Goal: Browse casually: Explore the website without a specific task or goal

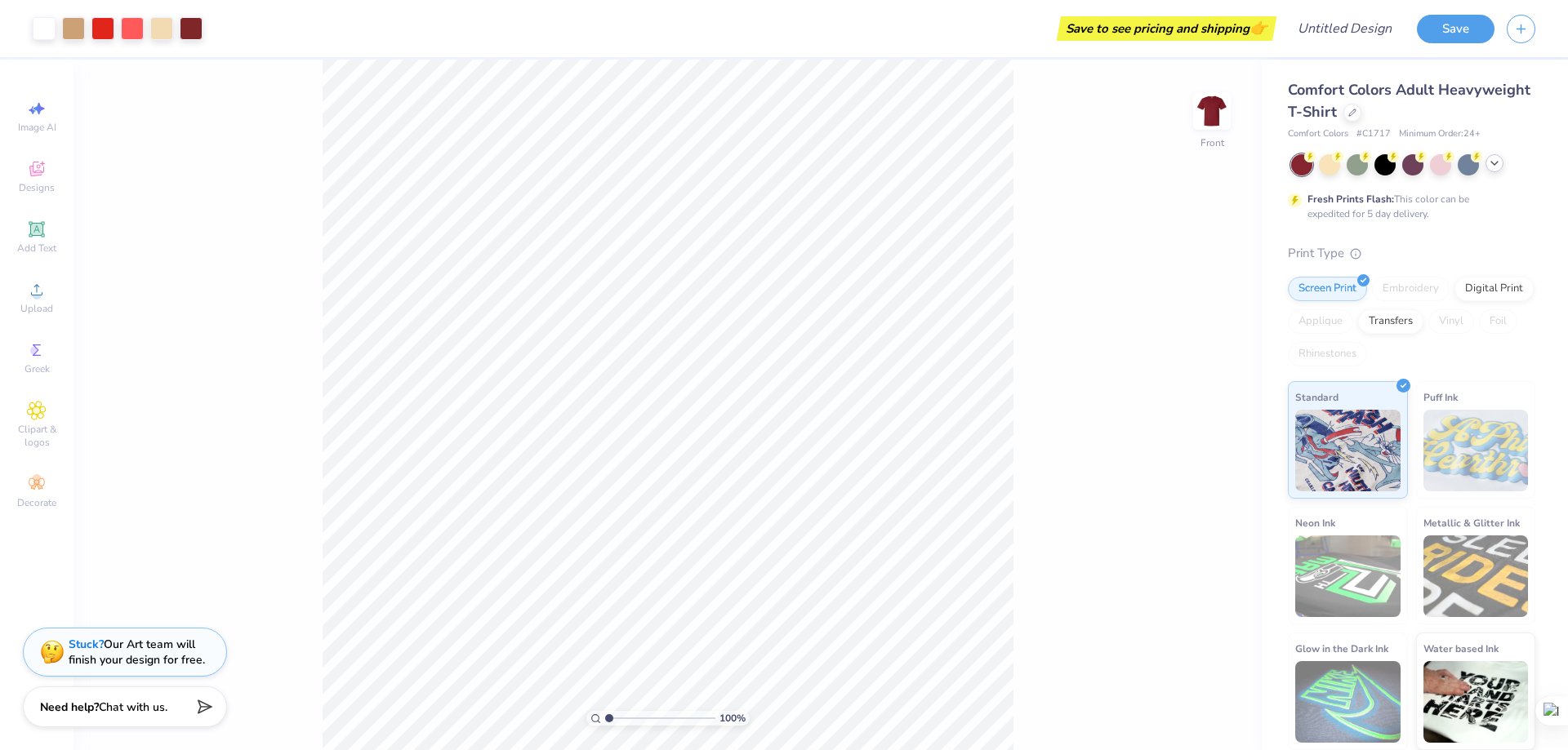
click at [1487, 167] on div at bounding box center [1494, 163] width 18 height 18
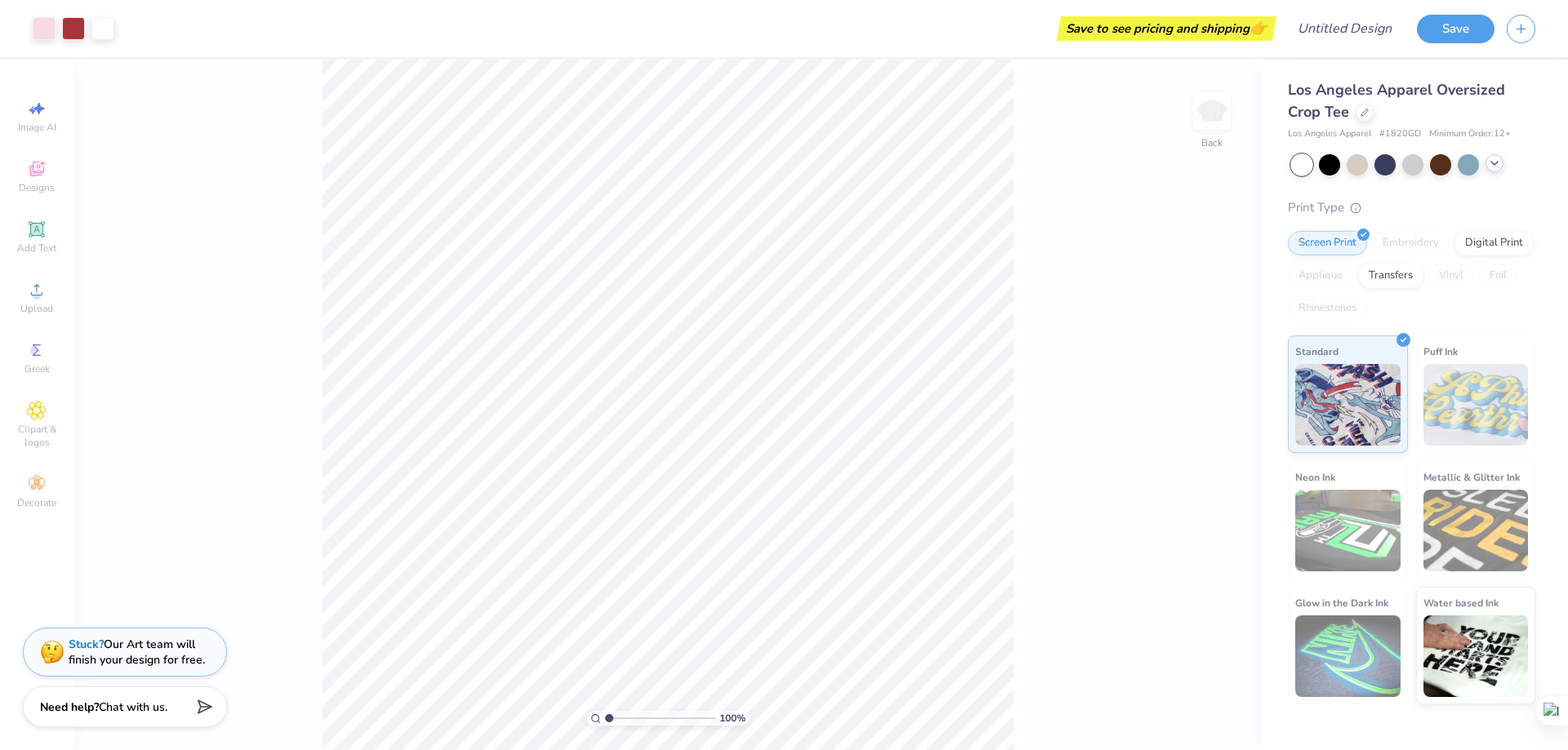
click at [1500, 163] on div at bounding box center [1494, 163] width 18 height 18
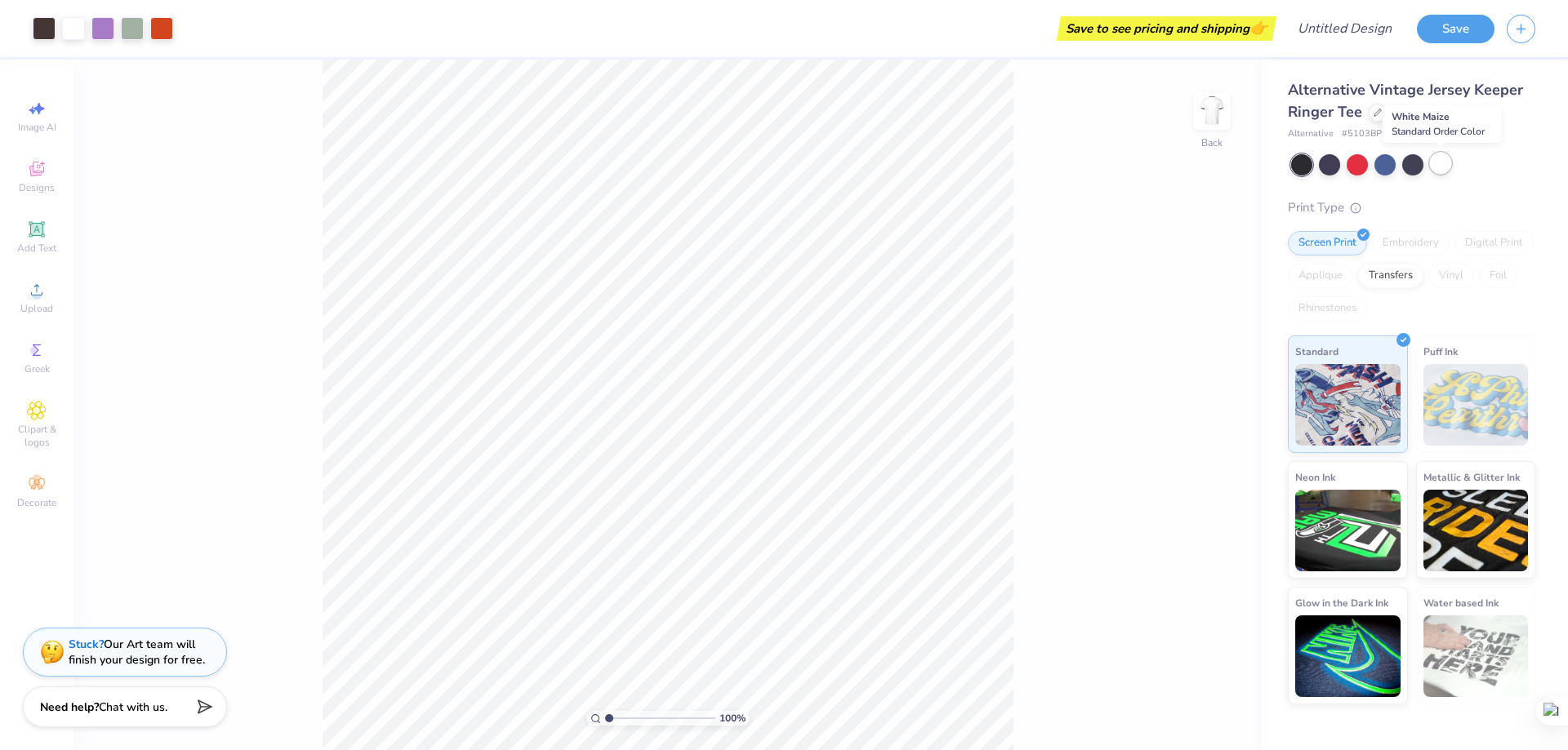
click at [1439, 169] on div at bounding box center [1440, 163] width 21 height 21
click at [1483, 185] on div "Alternative Vintage Jersey Keeper Ringer Tee Alternative # 5103BP Minimum Order…" at bounding box center [1411, 391] width 247 height 625
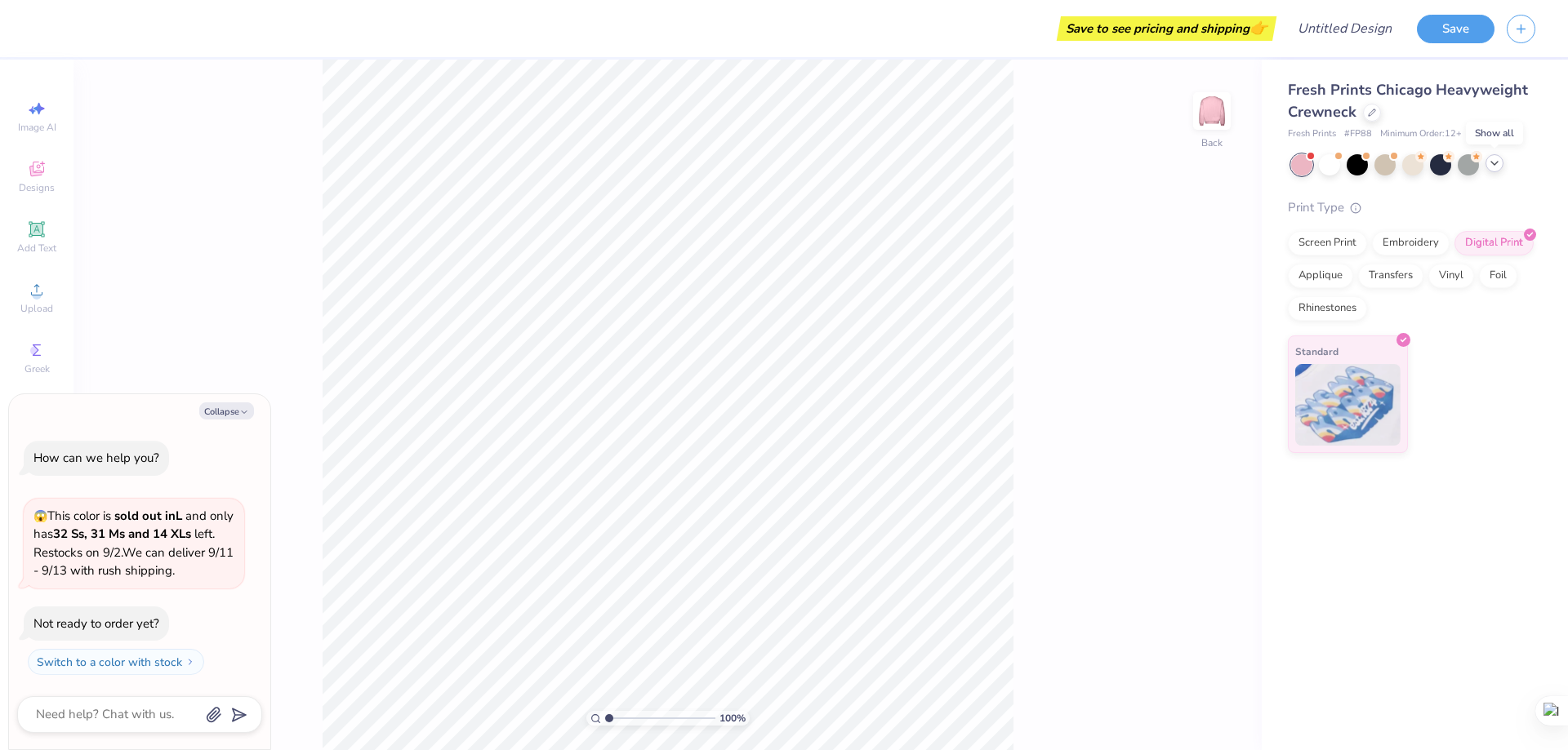
click at [1489, 167] on icon at bounding box center [1494, 163] width 13 height 13
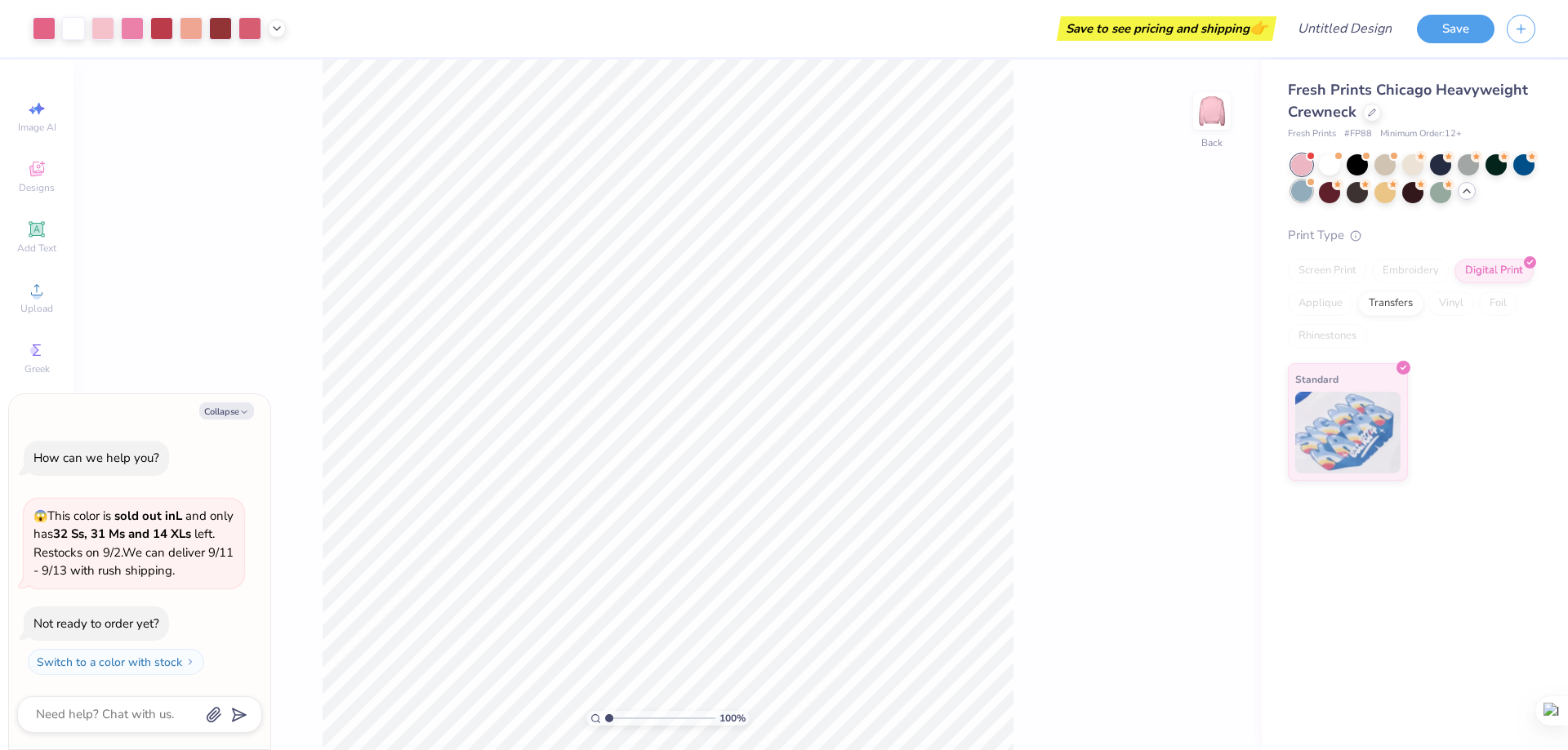
click at [1295, 195] on div at bounding box center [1301, 191] width 21 height 21
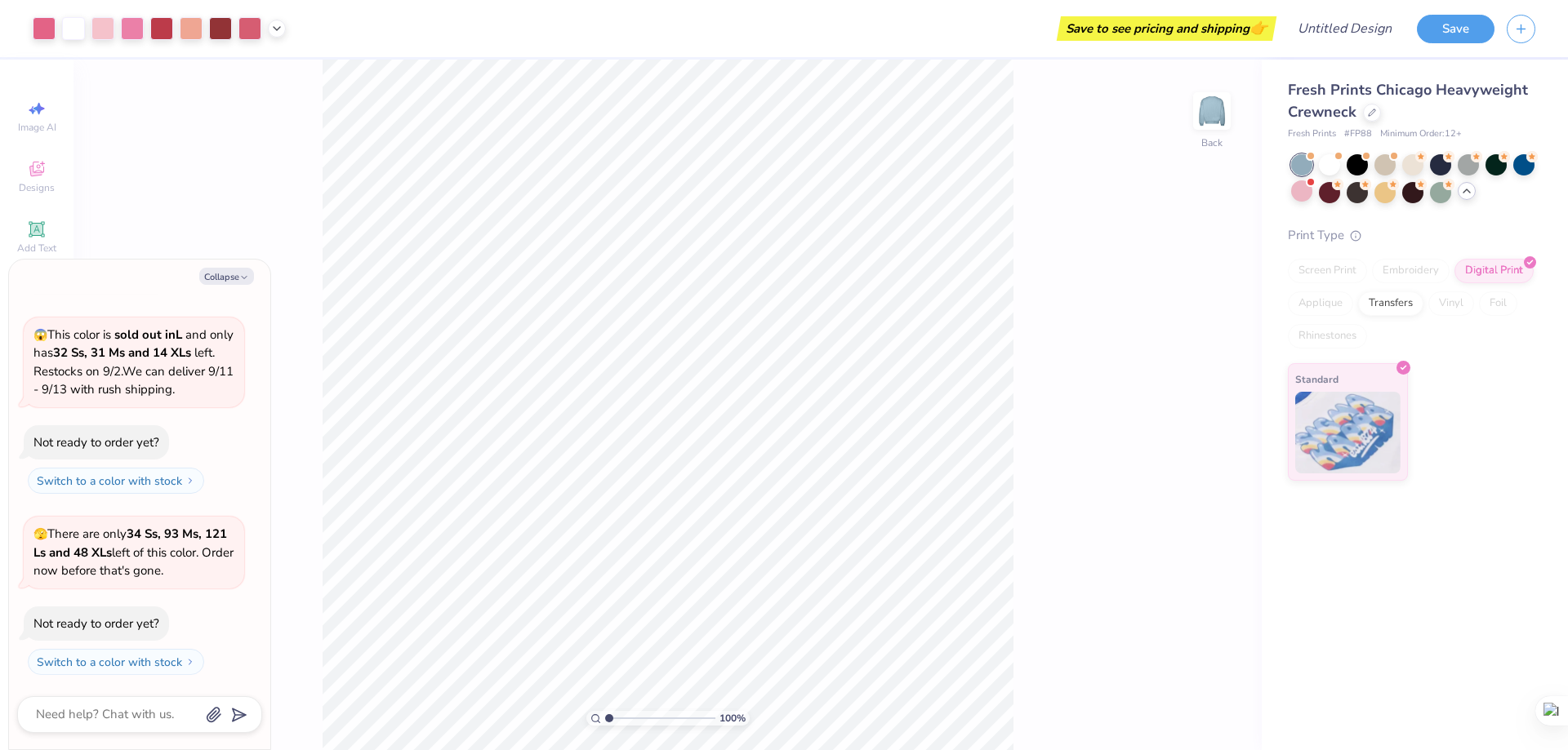
click at [1530, 216] on div "Fresh Prints Chicago Heavyweight Crewneck Fresh Prints # FP88 Minimum Order: 12…" at bounding box center [1411, 280] width 247 height 402
type textarea "x"
